Goal: Find specific page/section: Find specific page/section

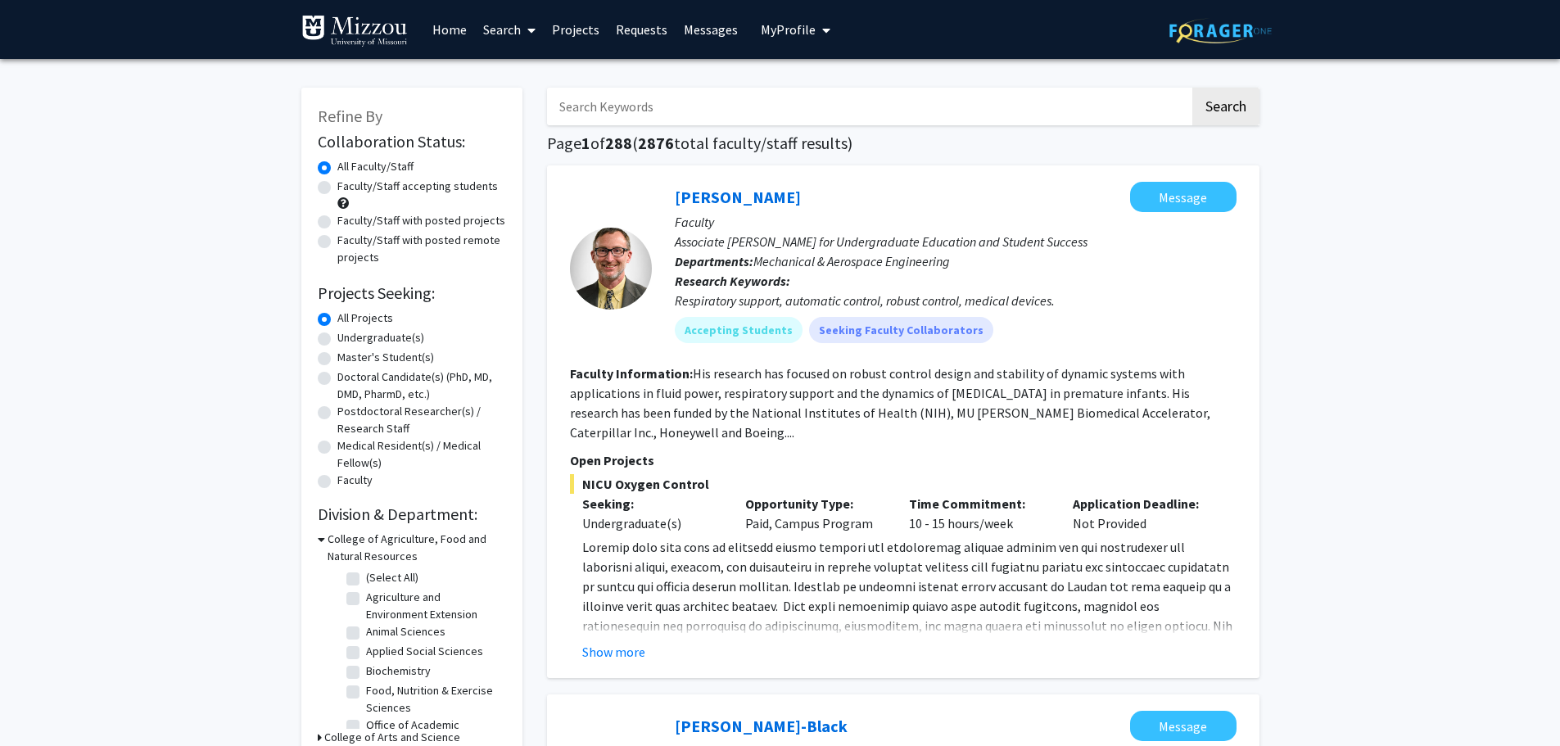
click at [789, 26] on span "My Profile" at bounding box center [788, 29] width 55 height 16
click at [834, 103] on span "View Profile" at bounding box center [866, 112] width 106 height 18
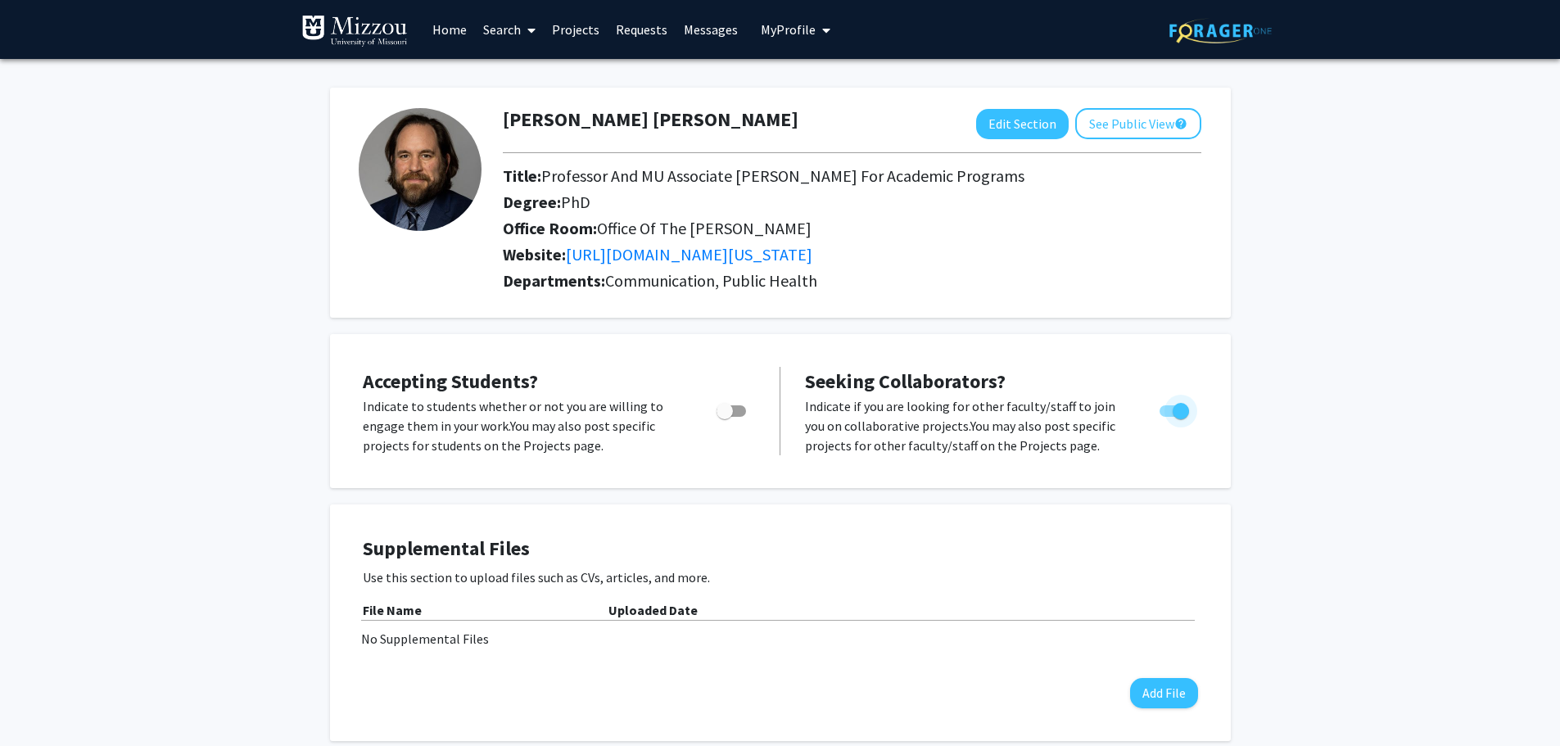
click at [1163, 409] on span "Toggle" at bounding box center [1174, 410] width 29 height 11
click at [1167, 417] on input "Toggle" at bounding box center [1167, 417] width 1 height 1
checkbox input "false"
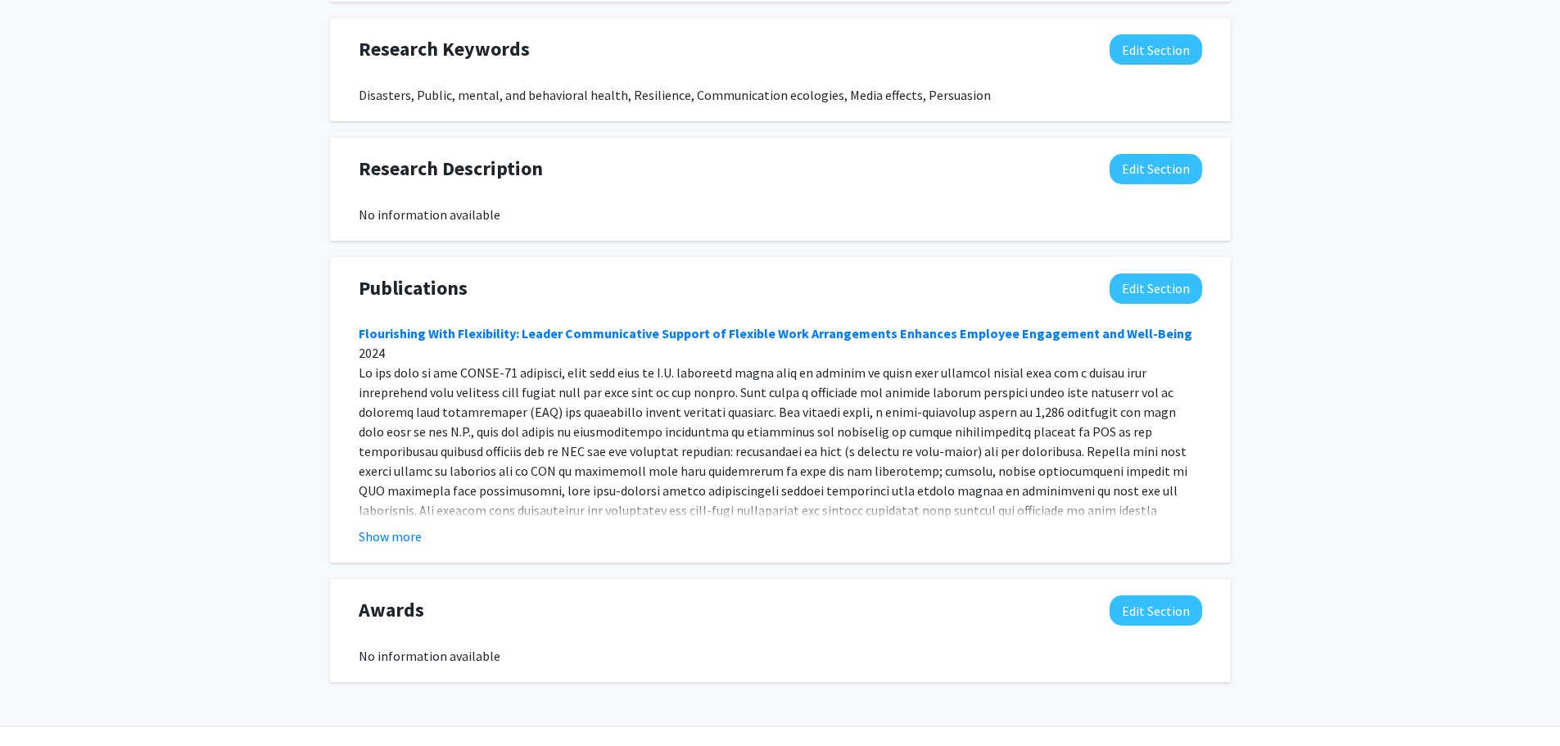
scroll to position [1065, 0]
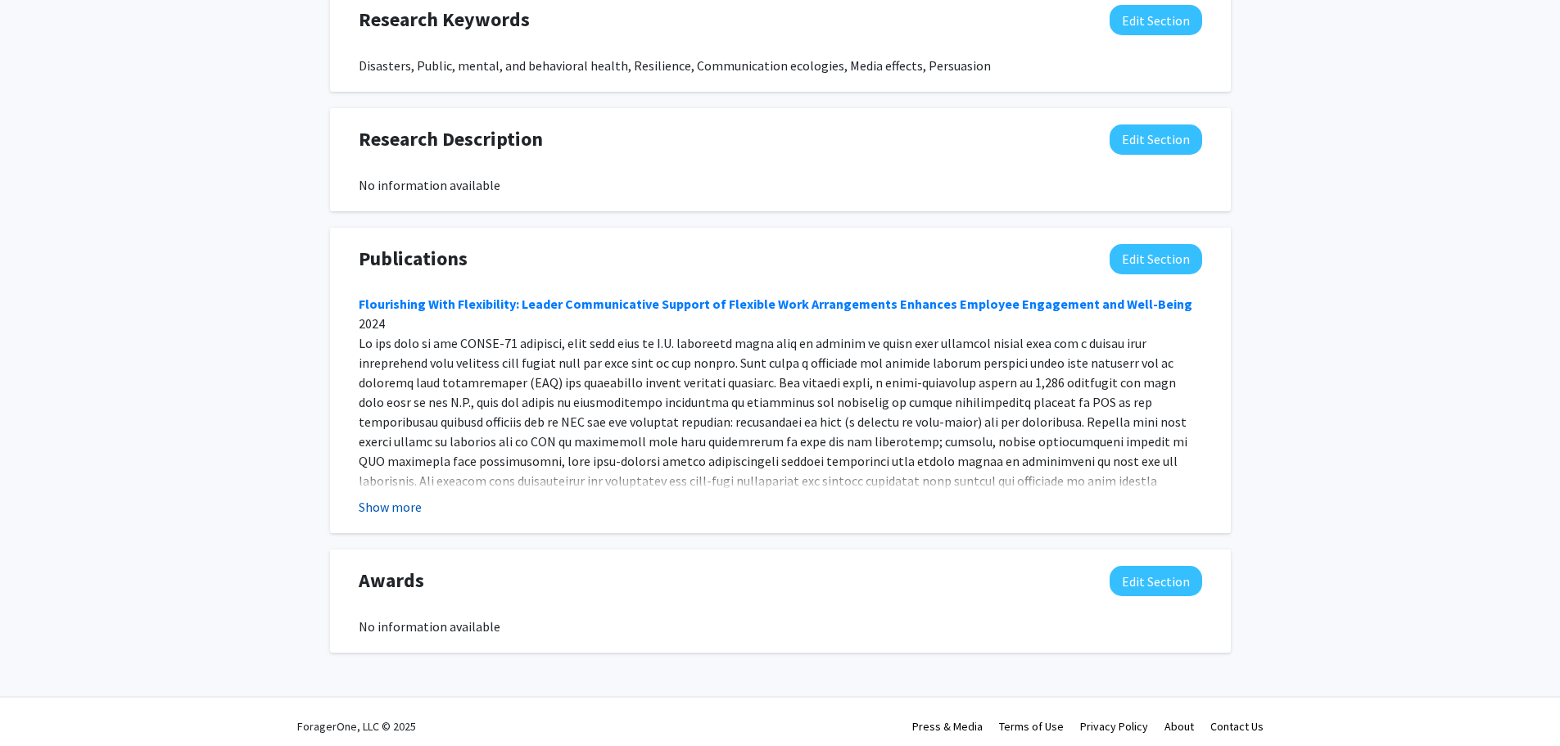
click at [396, 509] on button "Show more" at bounding box center [390, 507] width 63 height 20
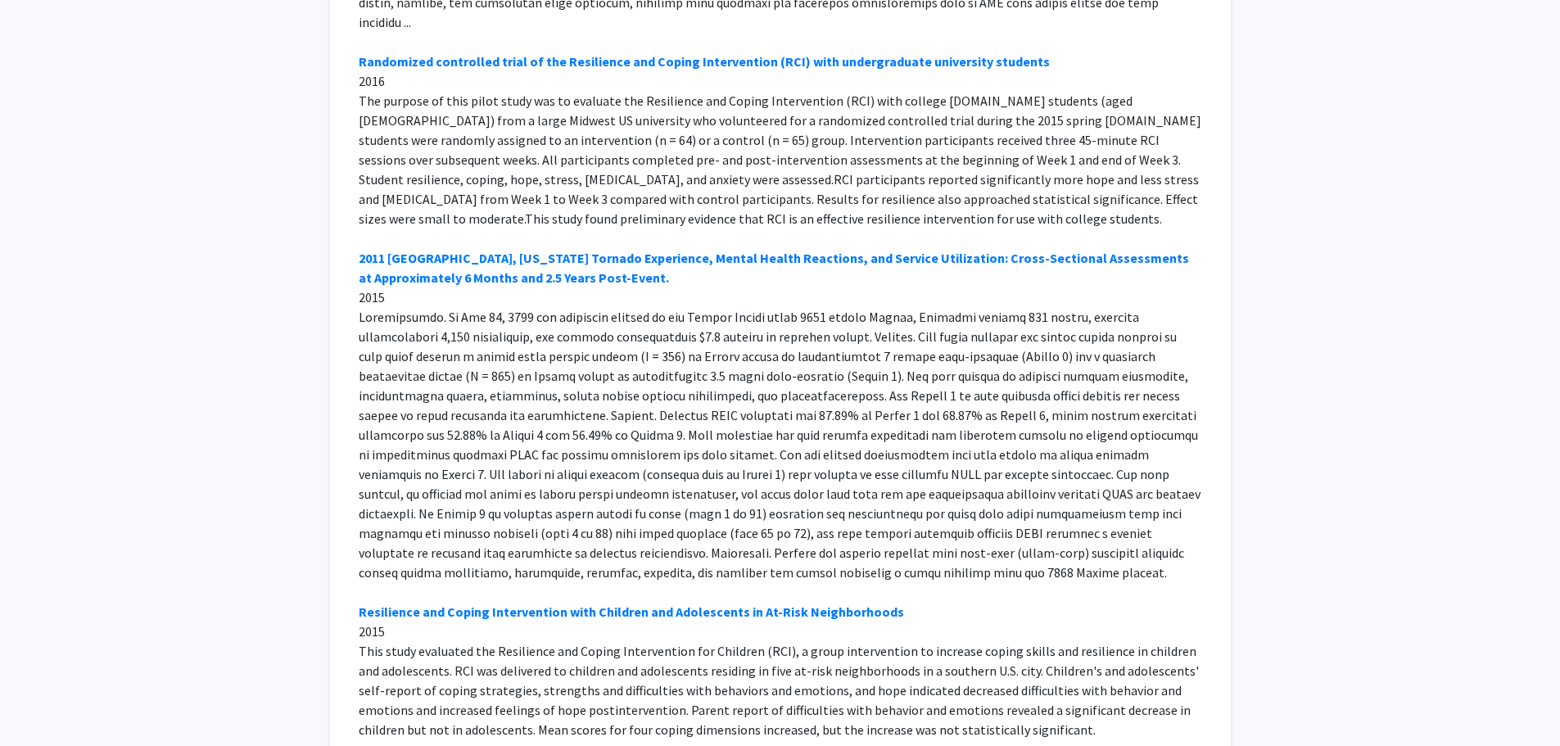
scroll to position [9336, 0]
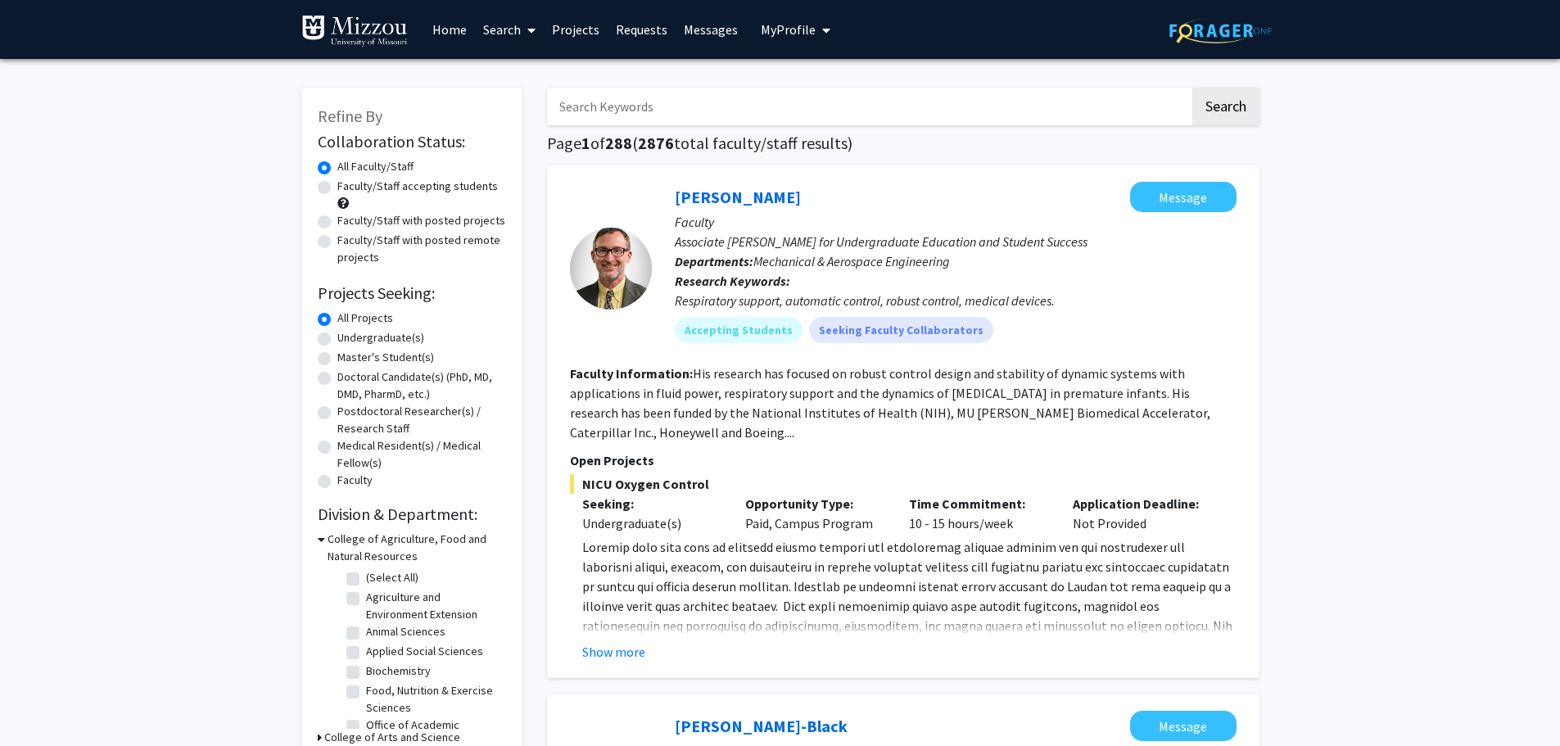
click at [702, 106] on input "Search Keywords" at bounding box center [868, 107] width 643 height 38
click at [1192, 88] on button "Search" at bounding box center [1225, 107] width 67 height 38
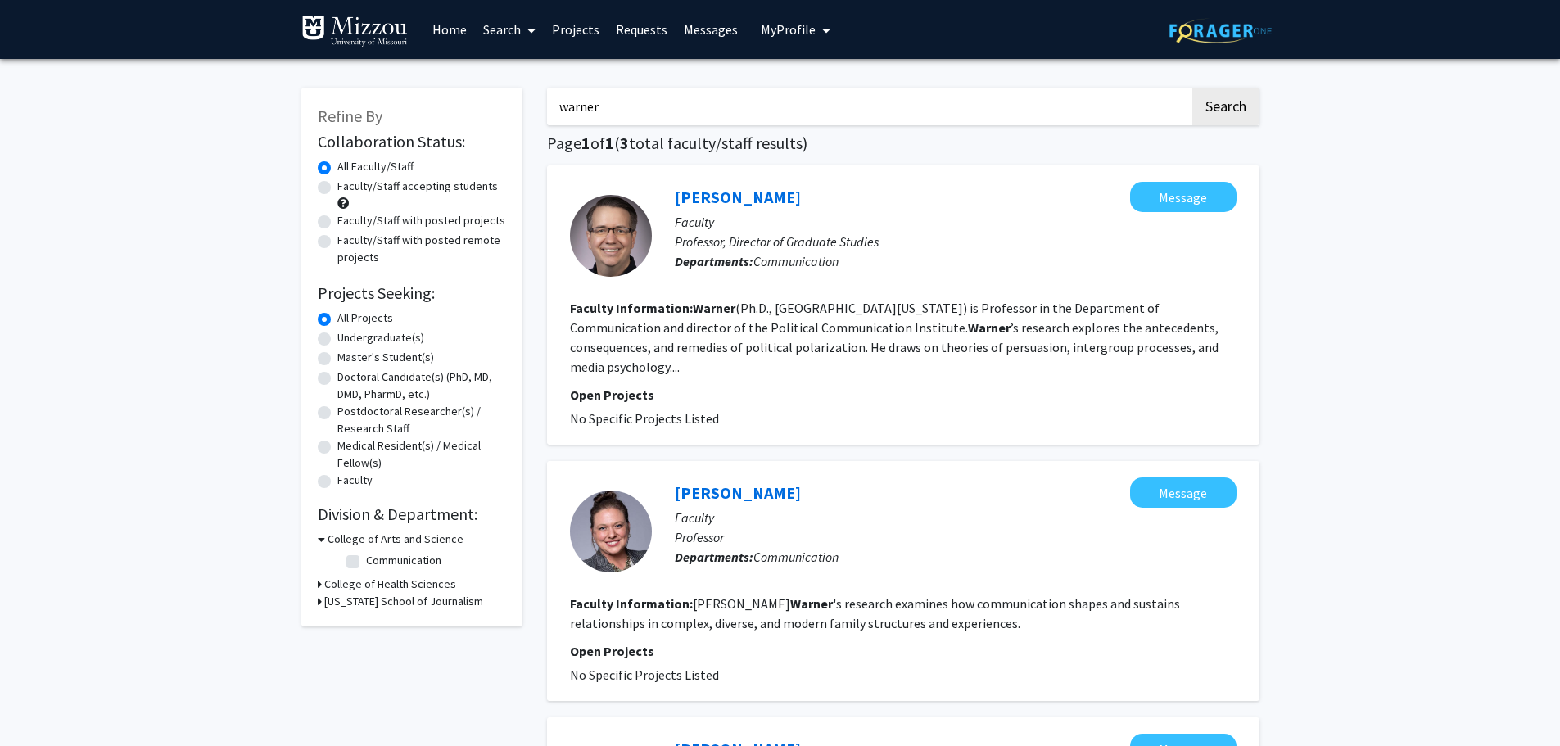
drag, startPoint x: 631, startPoint y: 110, endPoint x: 541, endPoint y: 111, distance: 89.3
click at [541, 111] on div "warner Search Page 1 of 1 ( 3 total faculty/staff results) [PERSON_NAME] Messag…" at bounding box center [903, 574] width 737 height 1007
type input "[PERSON_NAME]"
click at [1192, 88] on button "Search" at bounding box center [1225, 107] width 67 height 38
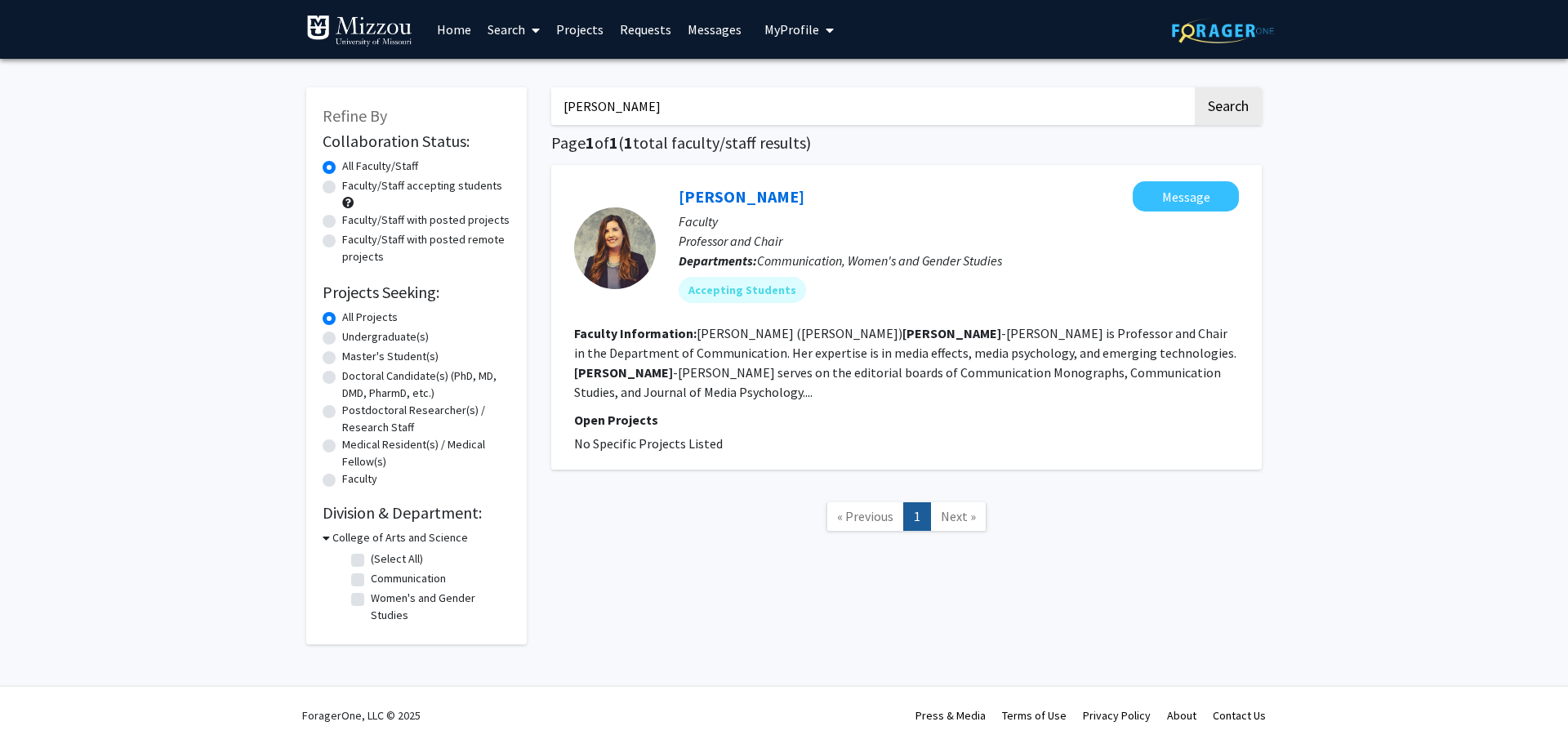
drag, startPoint x: 686, startPoint y: 104, endPoint x: 560, endPoint y: 111, distance: 126.2
click at [560, 111] on input "[PERSON_NAME]" at bounding box center [872, 107] width 641 height 38
